Goal: Check status: Check status

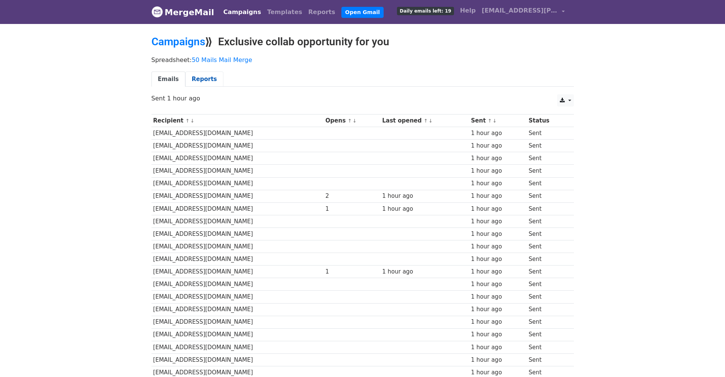
click at [201, 83] on link "Reports" at bounding box center [204, 80] width 38 height 16
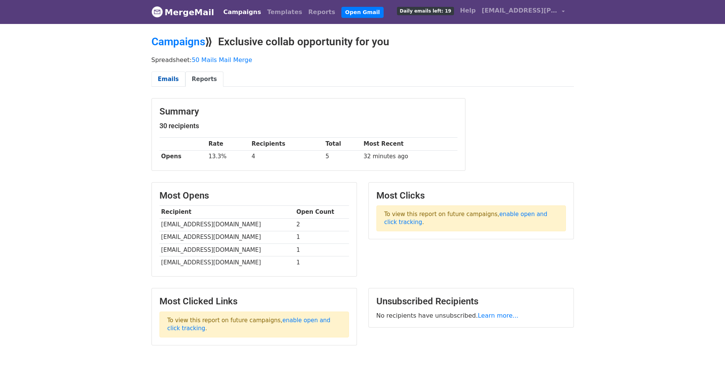
click at [166, 76] on link "Emails" at bounding box center [168, 80] width 34 height 16
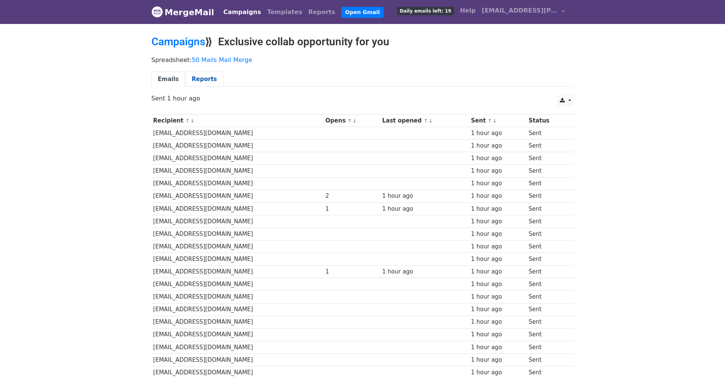
click at [205, 74] on link "Reports" at bounding box center [204, 80] width 38 height 16
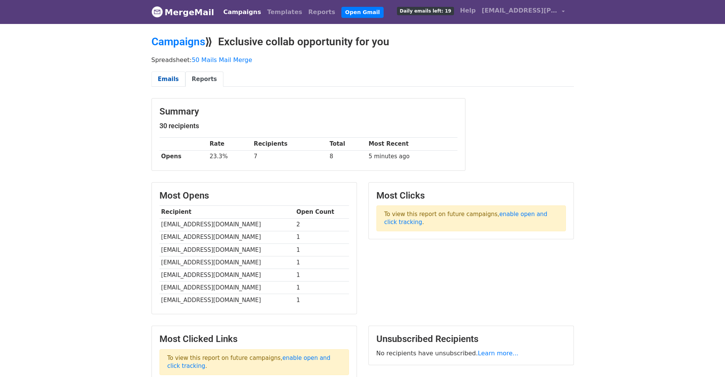
click at [173, 81] on link "Emails" at bounding box center [168, 80] width 34 height 16
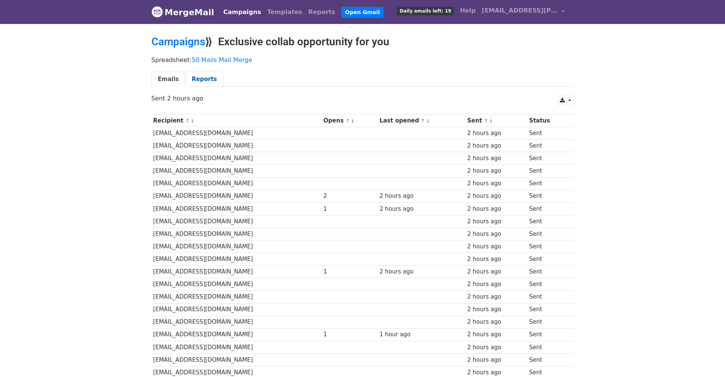
click at [199, 76] on link "Reports" at bounding box center [204, 80] width 38 height 16
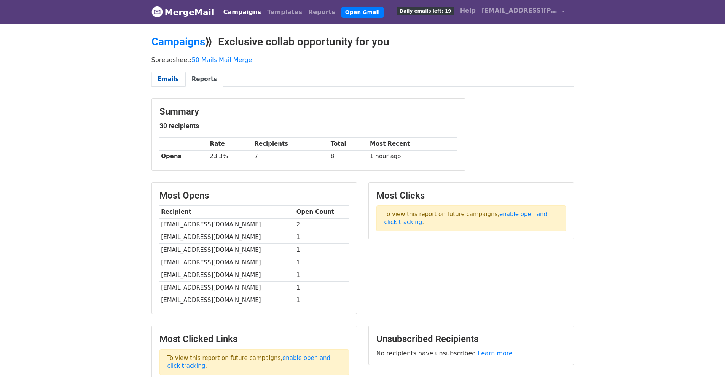
click at [172, 78] on link "Emails" at bounding box center [168, 80] width 34 height 16
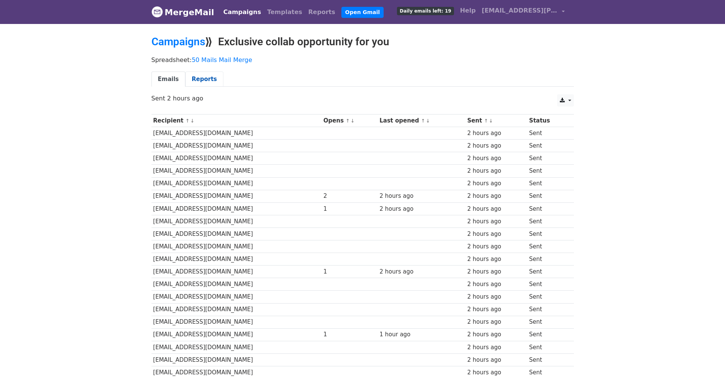
click at [189, 78] on link "Reports" at bounding box center [204, 80] width 38 height 16
